Goal: Task Accomplishment & Management: Manage account settings

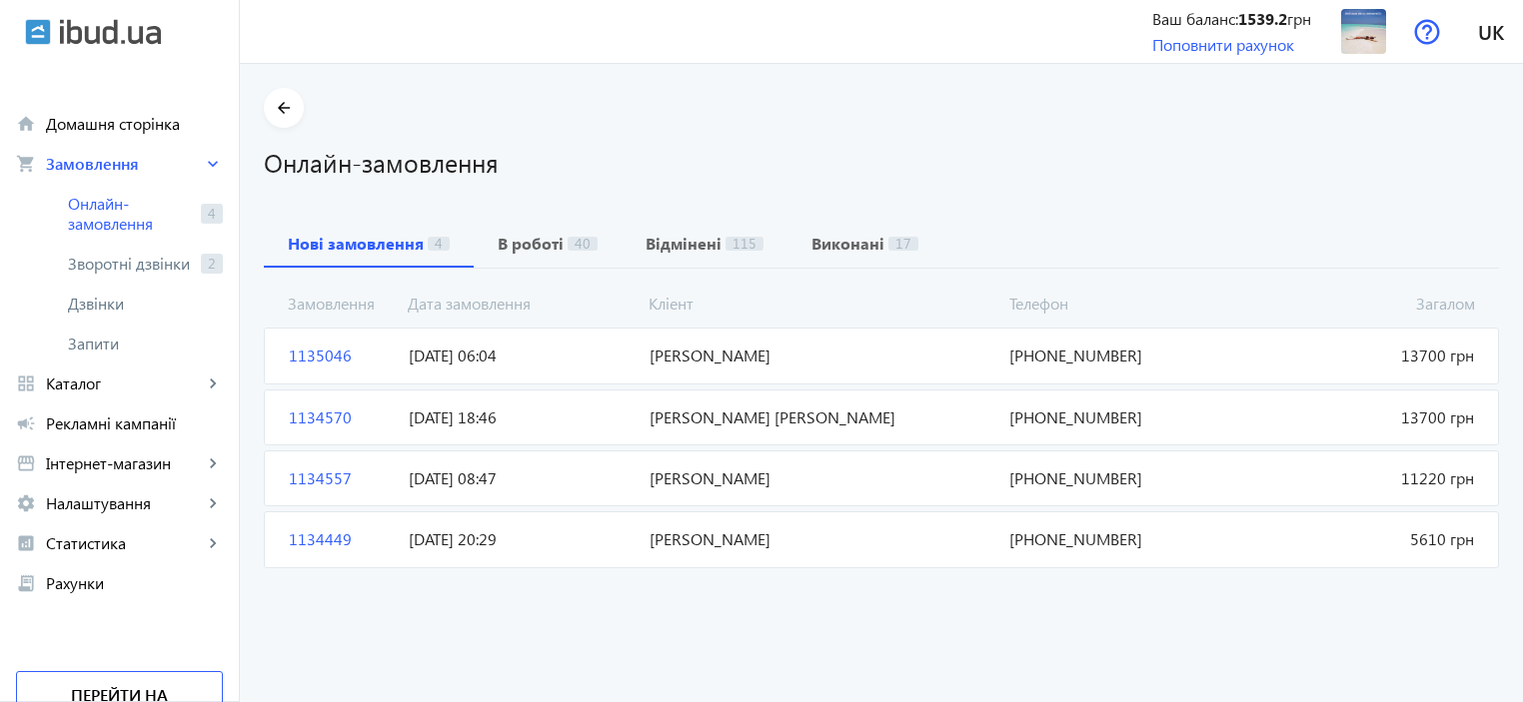
click at [299, 356] on span "1135046" at bounding box center [341, 356] width 120 height 22
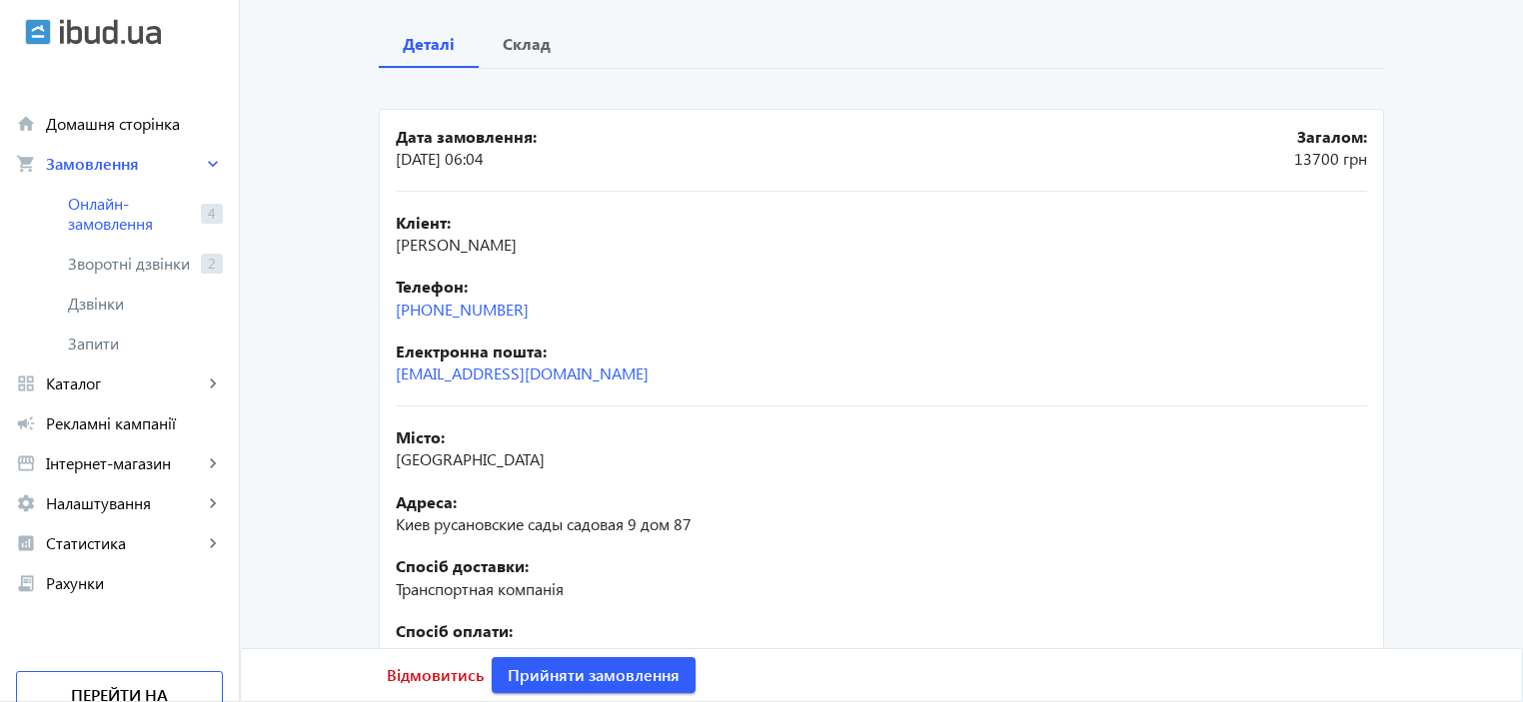
scroll to position [388, 0]
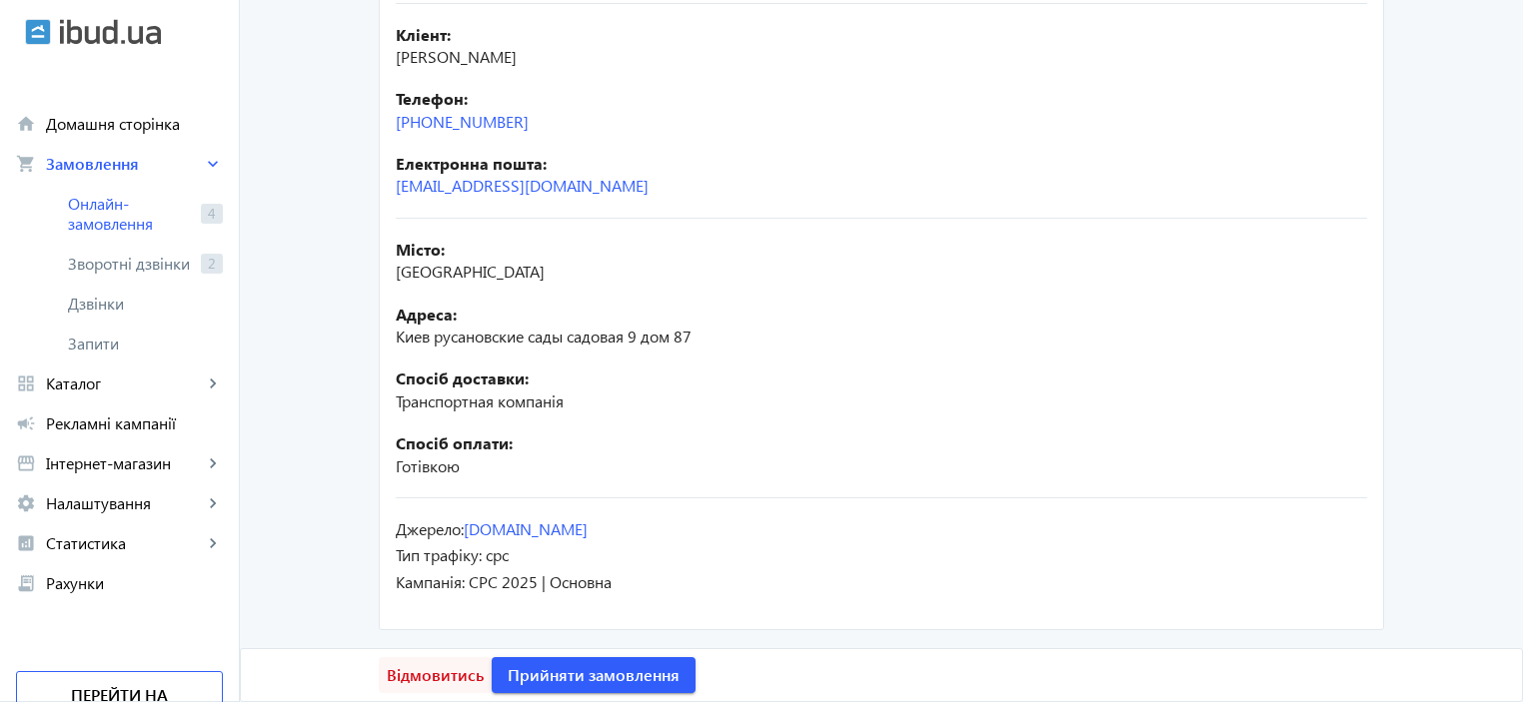
click at [412, 681] on span "Відмовитись" at bounding box center [435, 675] width 97 height 22
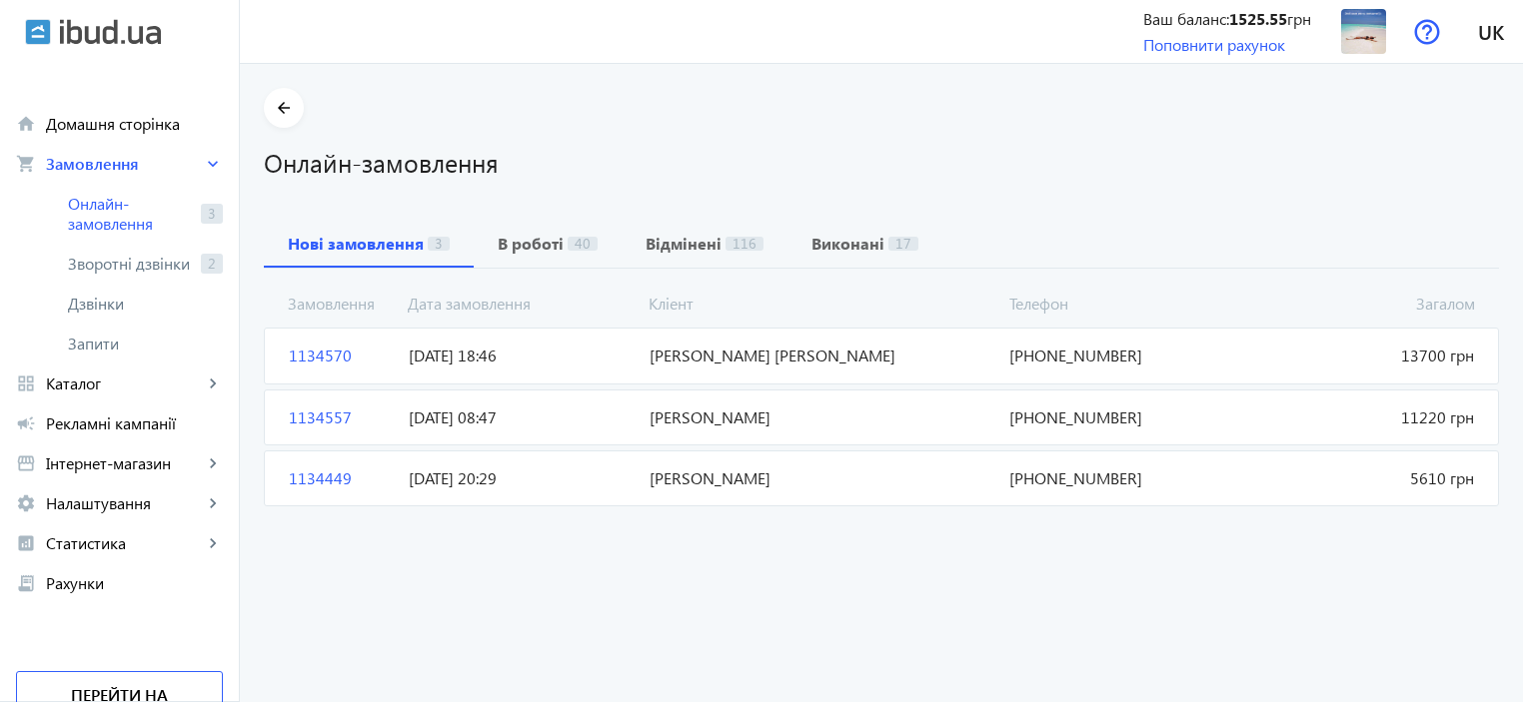
click at [291, 353] on span "1134570" at bounding box center [341, 356] width 120 height 22
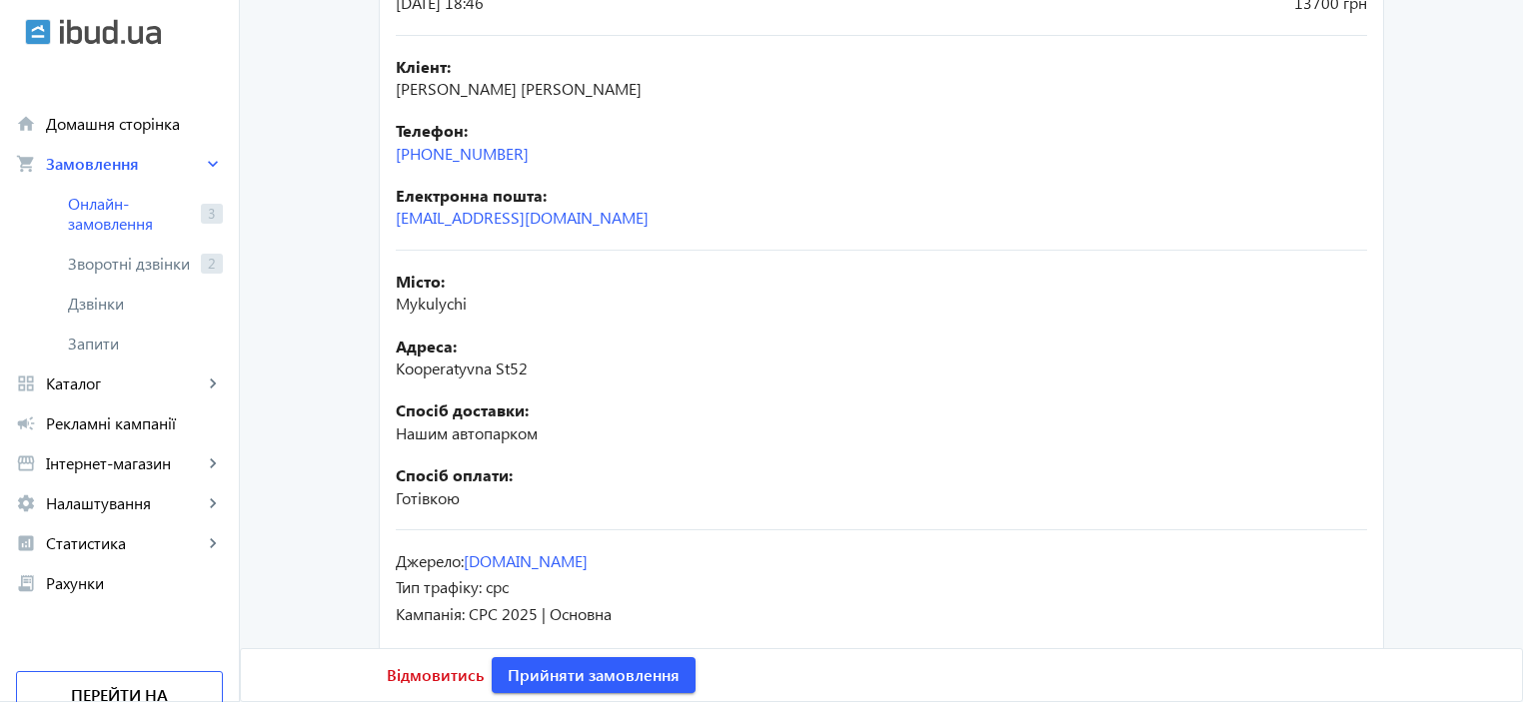
scroll to position [388, 0]
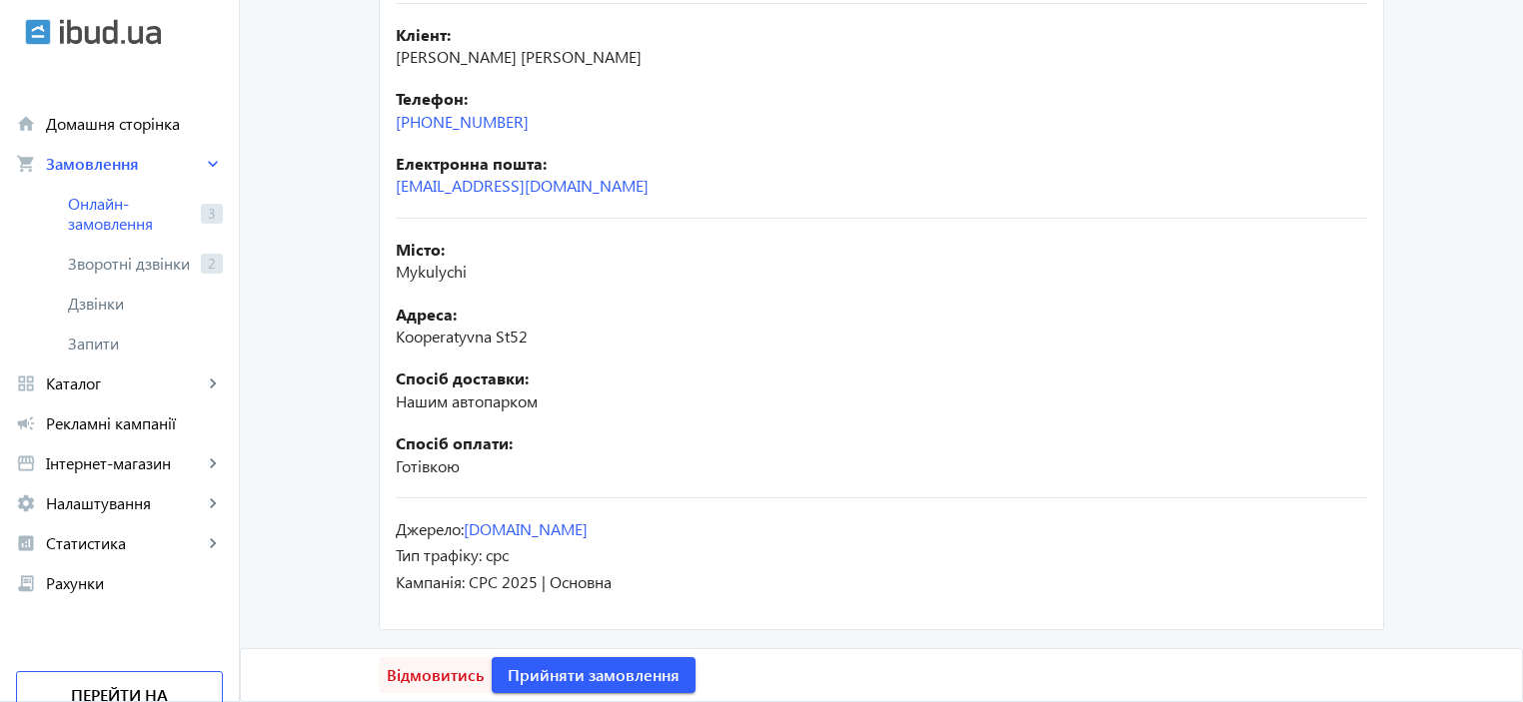
click at [422, 678] on span "Відмовитись" at bounding box center [435, 675] width 97 height 22
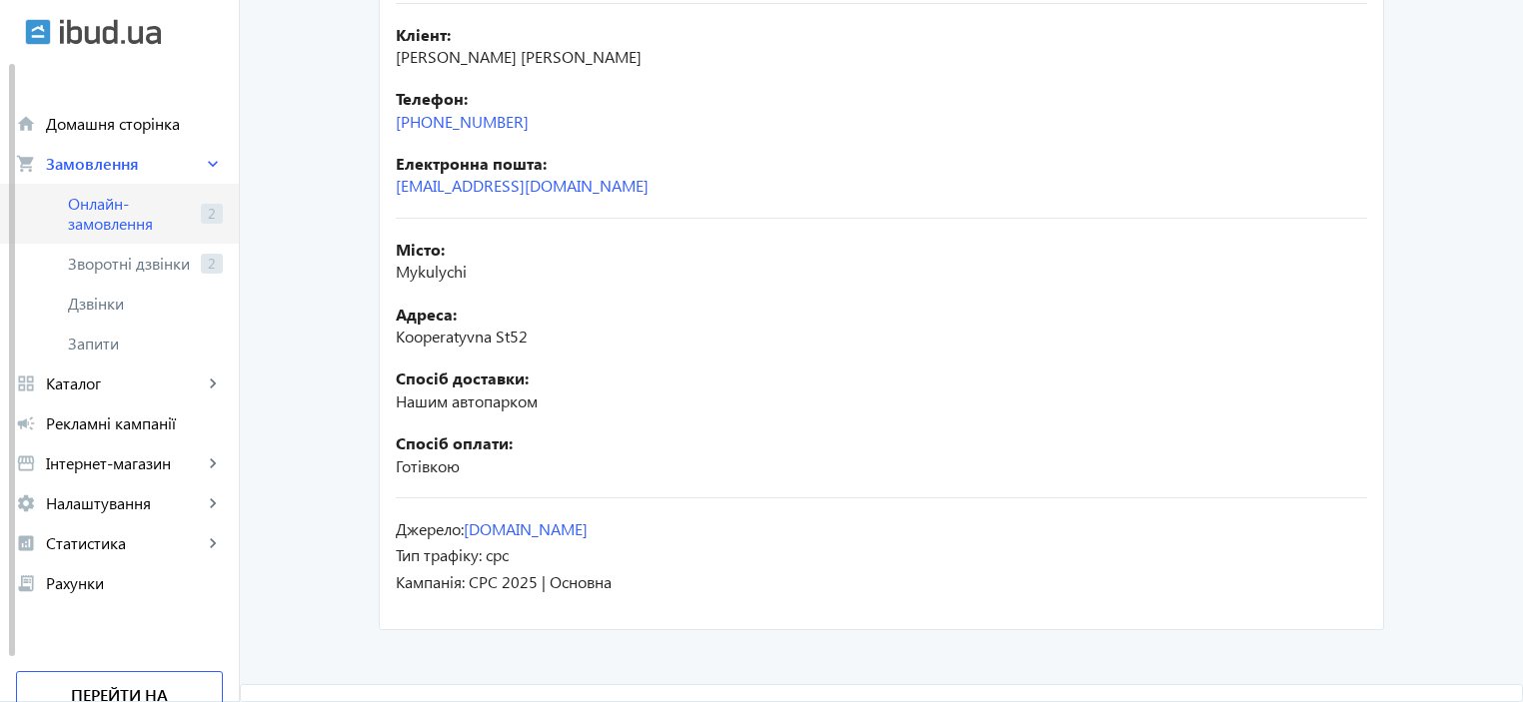
click at [111, 209] on span "Онлайн-замовлення" at bounding box center [130, 214] width 125 height 40
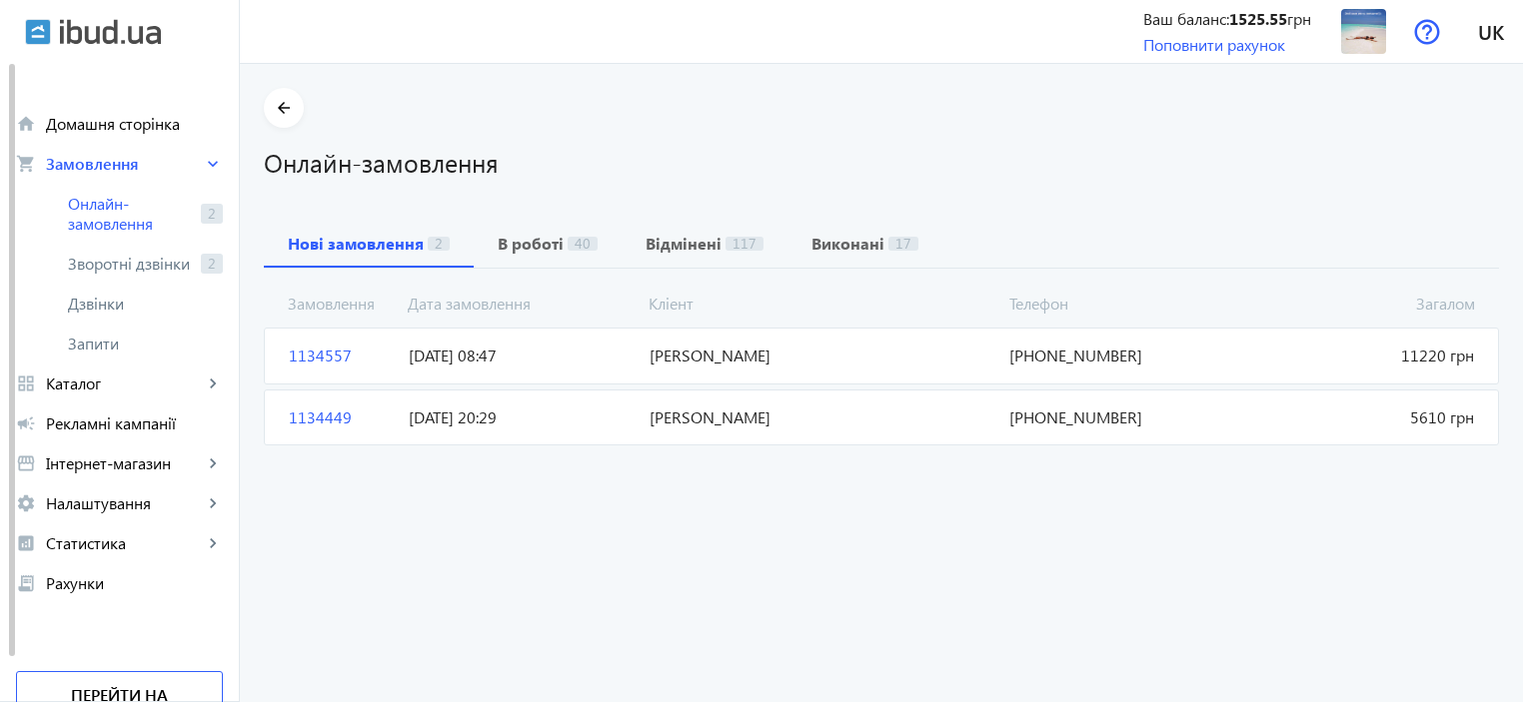
click at [669, 356] on span "[PERSON_NAME]" at bounding box center [821, 356] width 361 height 22
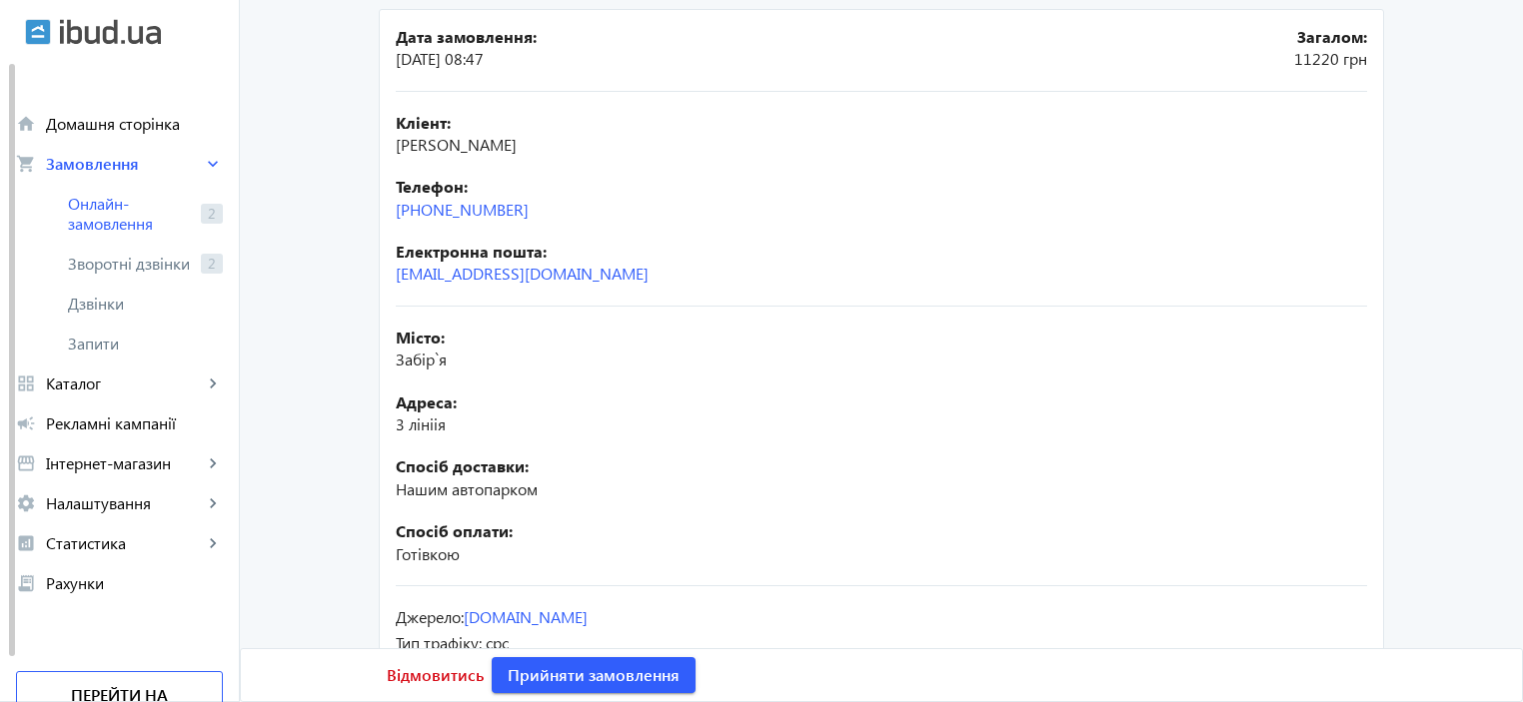
scroll to position [388, 0]
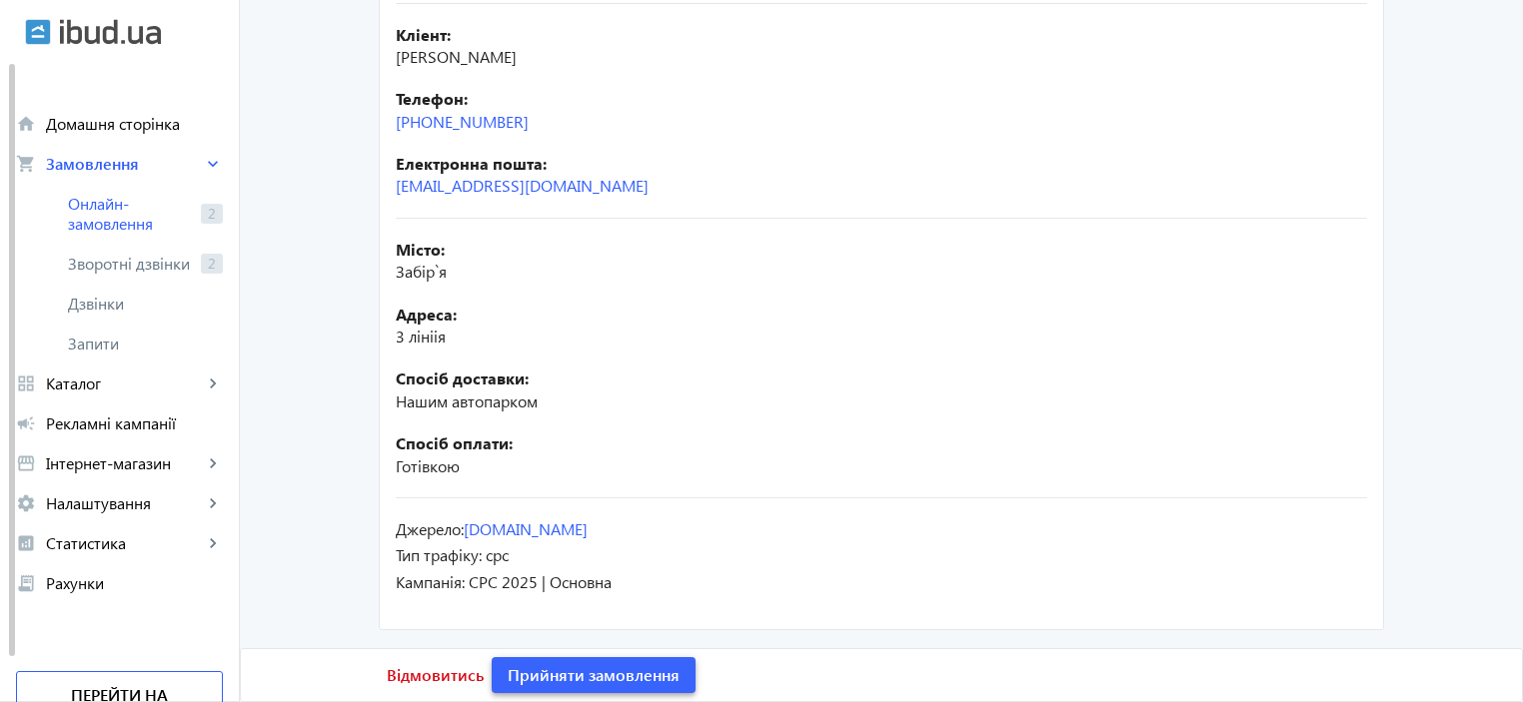
click at [563, 677] on span "Прийняти замовлення" at bounding box center [594, 675] width 172 height 22
click at [84, 209] on span "Онлайн-замовлення" at bounding box center [130, 214] width 125 height 40
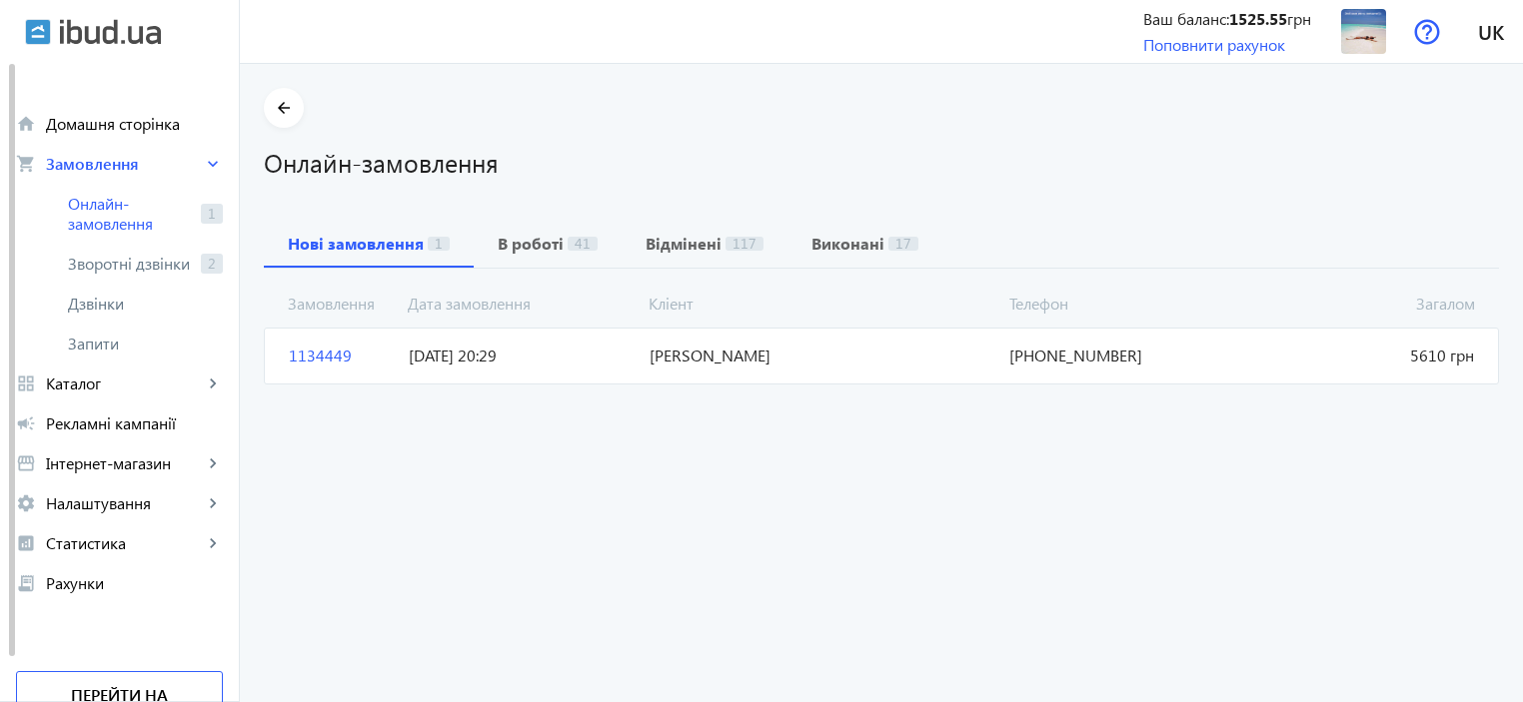
click at [696, 352] on span "[PERSON_NAME]" at bounding box center [821, 356] width 361 height 22
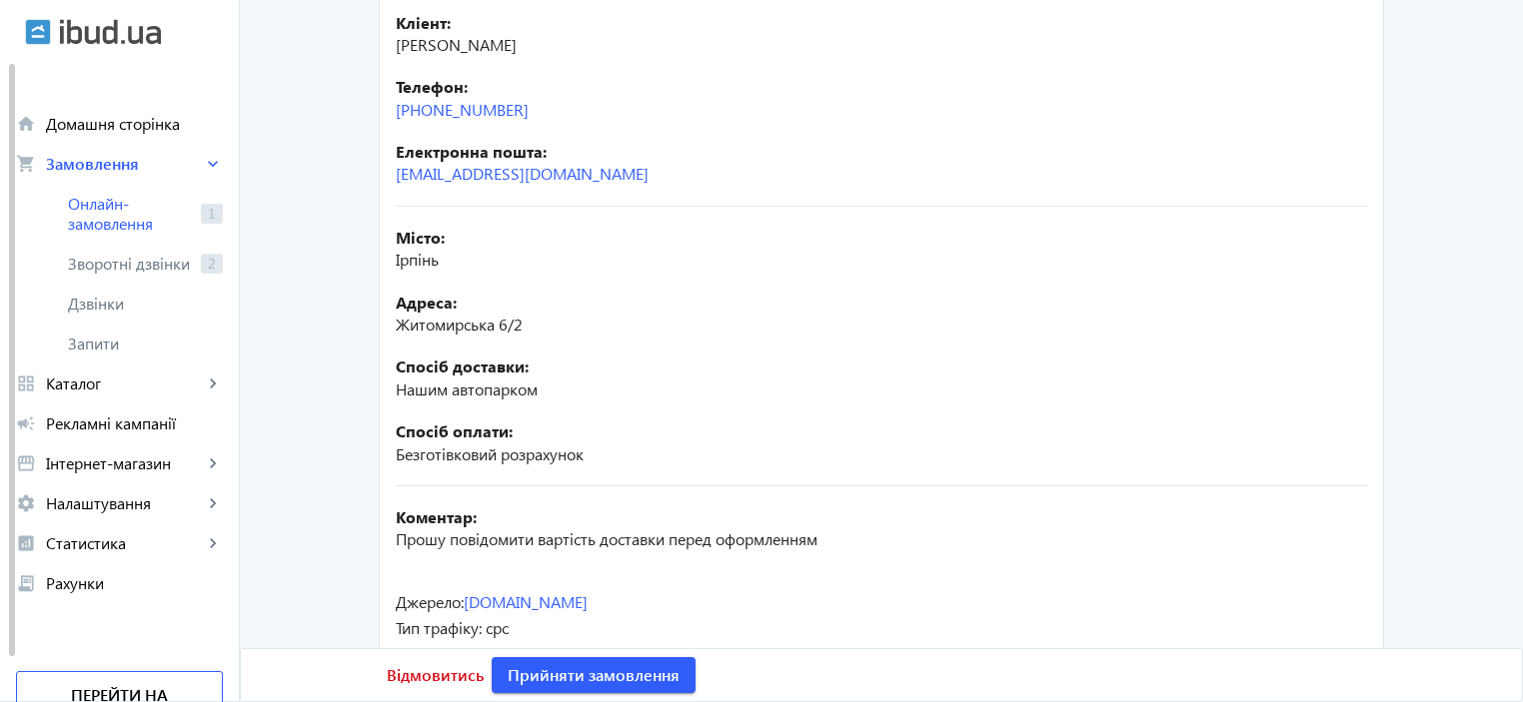
scroll to position [472, 0]
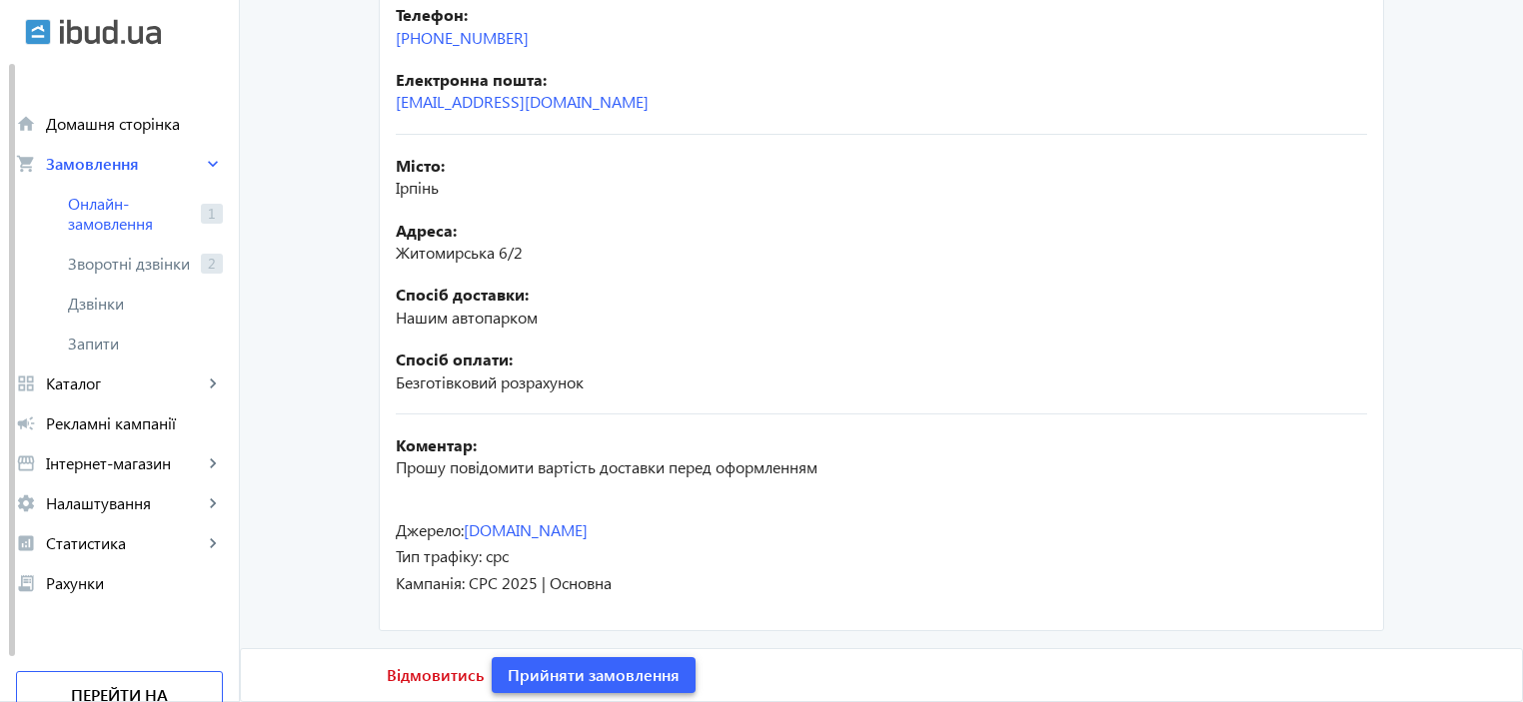
click at [581, 676] on span "Прийняти замовлення" at bounding box center [594, 675] width 172 height 22
